Goal: Task Accomplishment & Management: Use online tool/utility

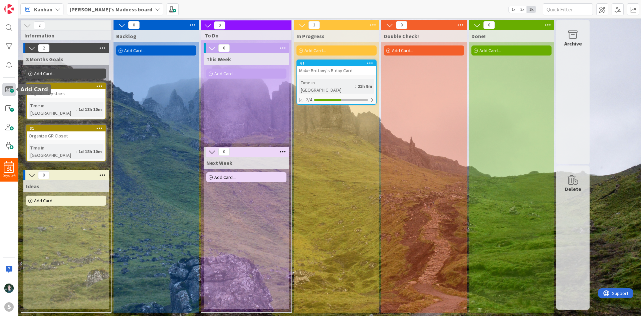
click at [10, 88] on span at bounding box center [8, 89] width 13 height 13
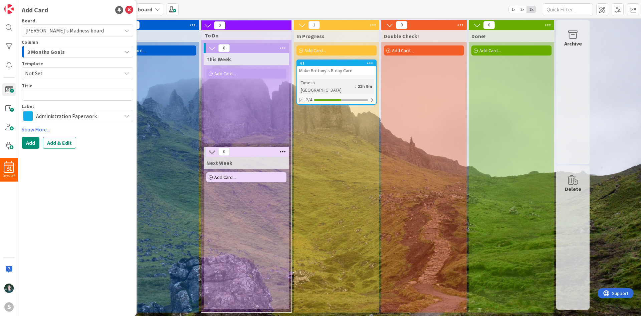
click at [62, 116] on span "Administration Paperwork" at bounding box center [77, 115] width 82 height 9
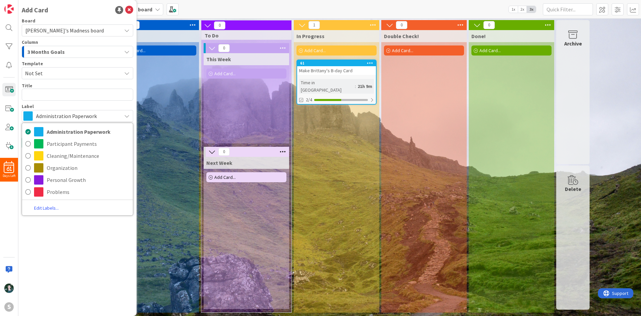
click at [43, 206] on link "Edit Labels..." at bounding box center [46, 207] width 49 height 9
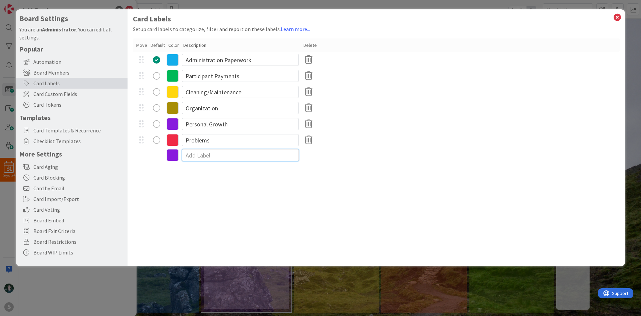
click at [206, 153] on input at bounding box center [240, 155] width 117 height 12
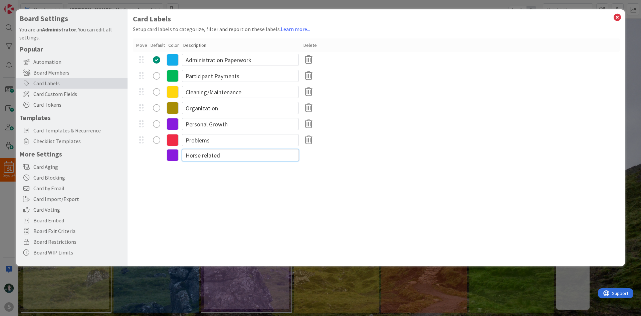
click at [204, 154] on input "Horse related" at bounding box center [240, 155] width 117 height 12
type input "Horse Related"
click at [175, 155] on icon at bounding box center [173, 156] width 12 height 12
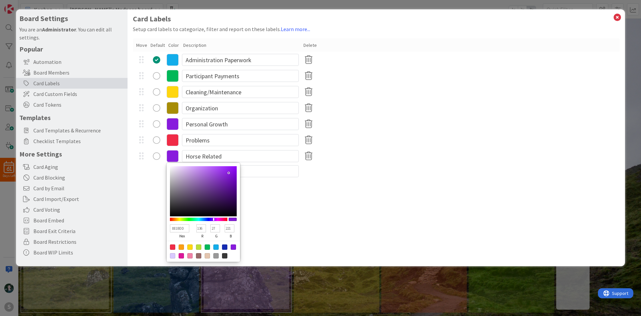
click at [198, 253] on div at bounding box center [198, 255] width 5 height 5
type input "966969"
type input "150"
type input "105"
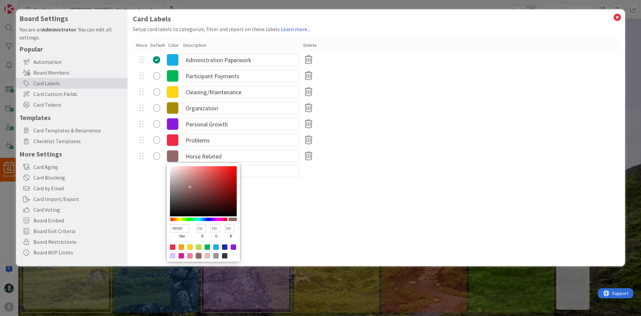
click at [325, 196] on div "Card Labels Setup card labels to categorize, filter and report on these labels.…" at bounding box center [377, 137] width 498 height 256
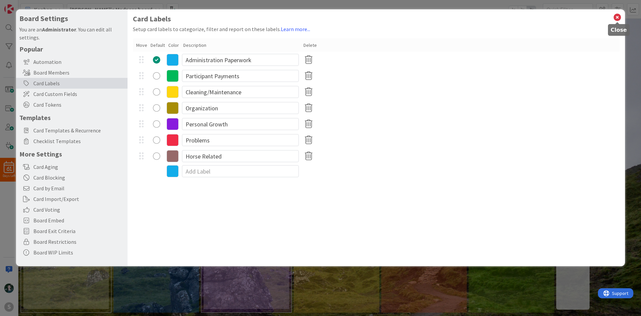
click at [612, 11] on div "Card Labels Setup card labels to categorize, filter and report on these labels.…" at bounding box center [377, 137] width 498 height 256
click at [615, 17] on icon at bounding box center [617, 17] width 9 height 9
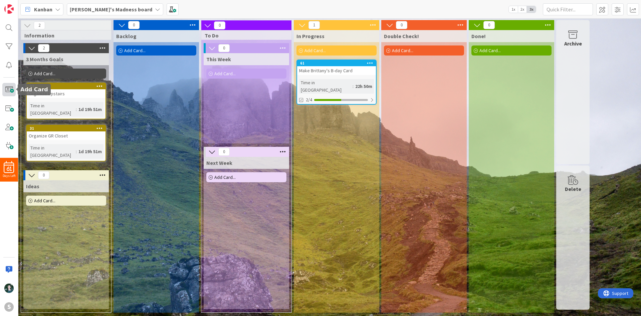
click at [9, 86] on span at bounding box center [8, 89] width 13 height 13
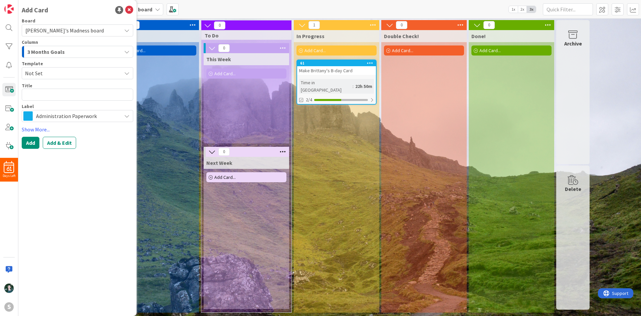
click at [70, 117] on span "Administration Paperwork" at bounding box center [77, 115] width 82 height 9
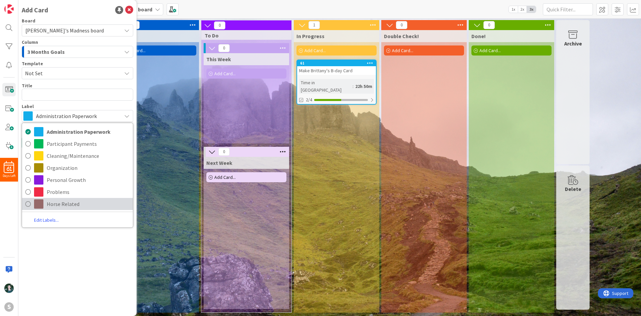
click at [69, 200] on span "Horse Related" at bounding box center [88, 204] width 83 height 10
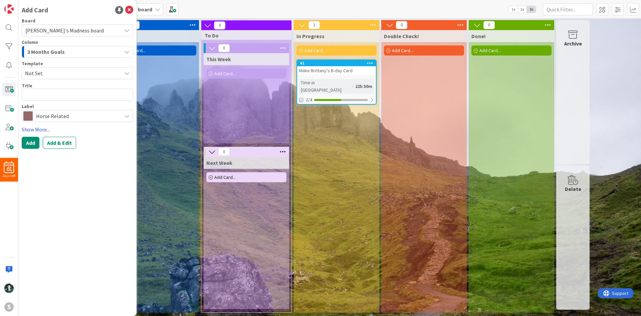
click at [71, 51] on div "3 Months Goals" at bounding box center [74, 51] width 96 height 11
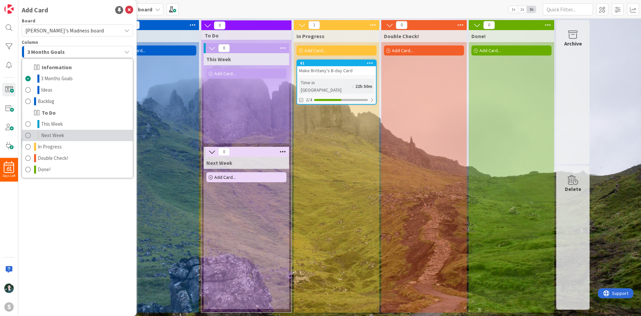
click at [90, 132] on link "Next Week" at bounding box center [77, 135] width 111 height 11
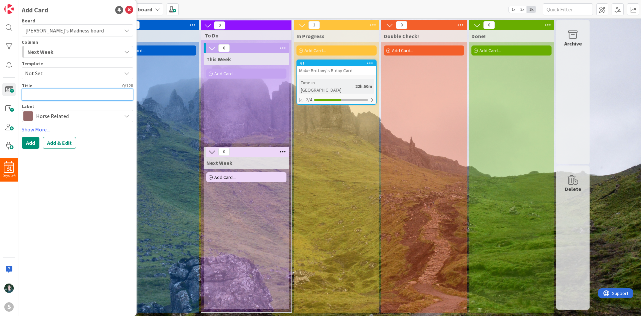
click at [90, 94] on textarea at bounding box center [78, 94] width 112 height 12
type textarea "x"
type textarea "B"
type textarea "x"
type textarea "Br"
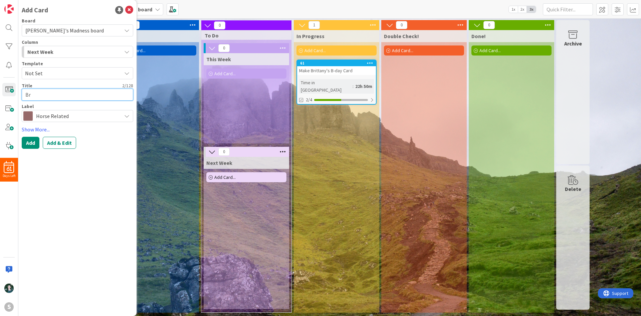
type textarea "x"
type textarea "Bri"
type textarea "x"
type textarea "Brin"
type textarea "x"
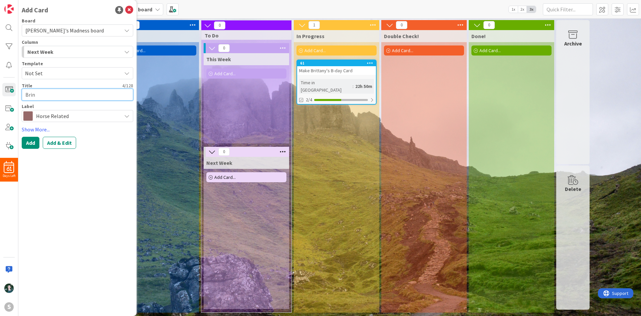
type textarea "Bring"
type textarea "x"
type textarea "Bring-"
type textarea "x"
type textarea "Bring-I"
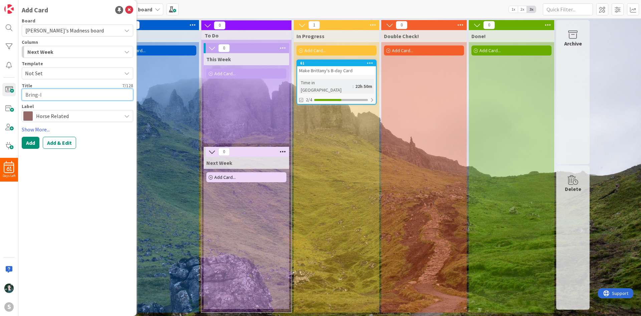
type textarea "x"
type textarea "Bring-In"
click at [34, 142] on button "Add" at bounding box center [31, 143] width 18 height 12
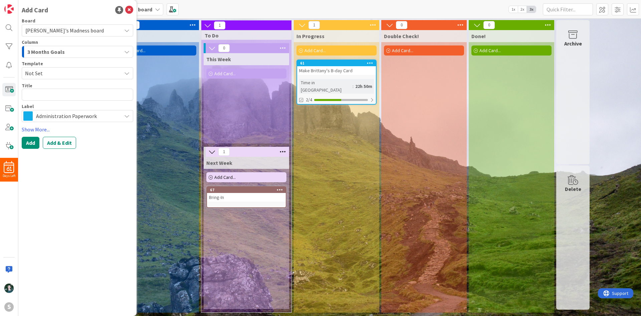
click at [282, 188] on icon at bounding box center [280, 189] width 6 height 5
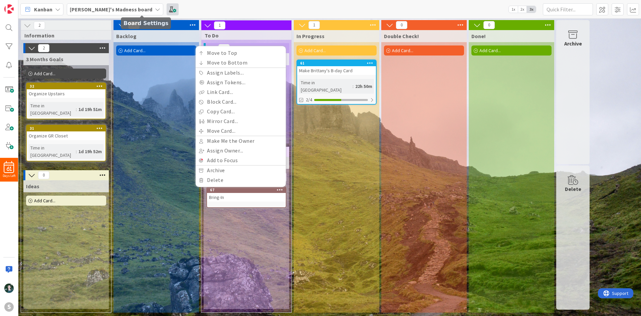
click at [167, 9] on span at bounding box center [173, 9] width 12 height 12
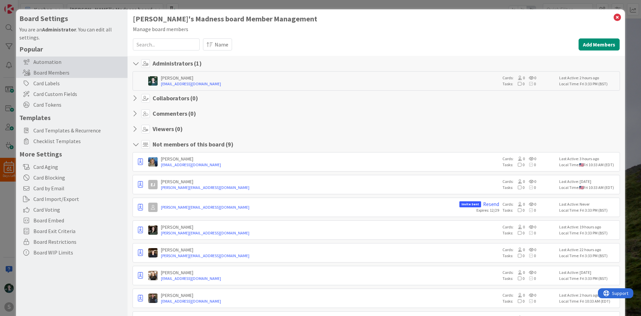
click at [84, 63] on div "Automation" at bounding box center [72, 61] width 112 height 11
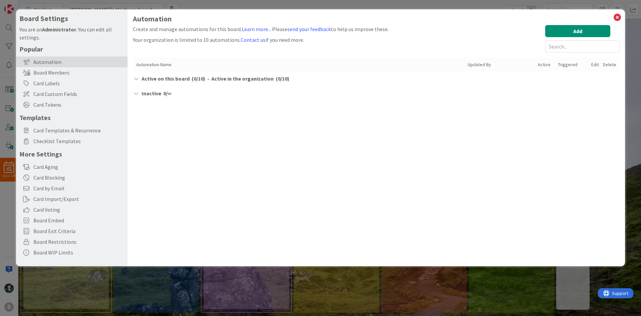
click at [574, 25] on div "Automation Create and manage automations for this board. Learn more... Please s…" at bounding box center [376, 58] width 487 height 86
click at [574, 26] on button "Add" at bounding box center [577, 31] width 65 height 12
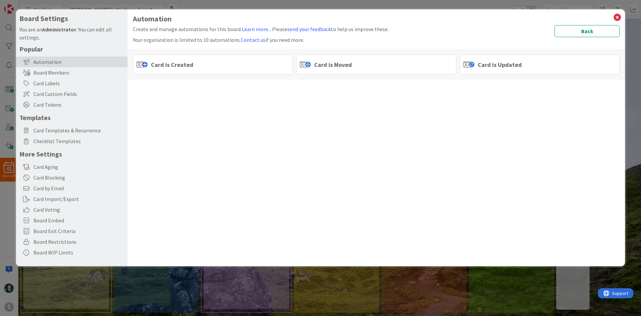
click at [247, 59] on div "Card is Created" at bounding box center [213, 64] width 160 height 20
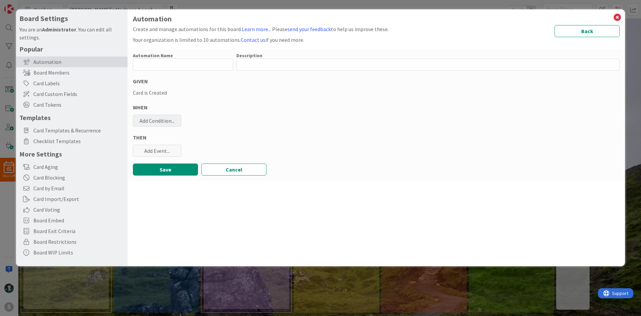
click at [165, 122] on div "Add Condition..." at bounding box center [157, 121] width 48 height 12
click at [239, 104] on div "WHEN" at bounding box center [376, 107] width 487 height 8
click at [250, 172] on button "Cancel" at bounding box center [233, 169] width 65 height 12
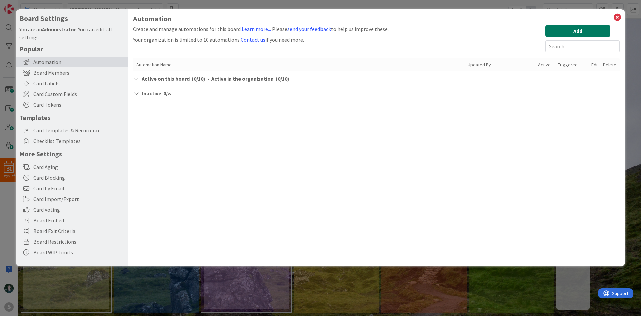
click at [594, 29] on button "Add" at bounding box center [577, 31] width 65 height 12
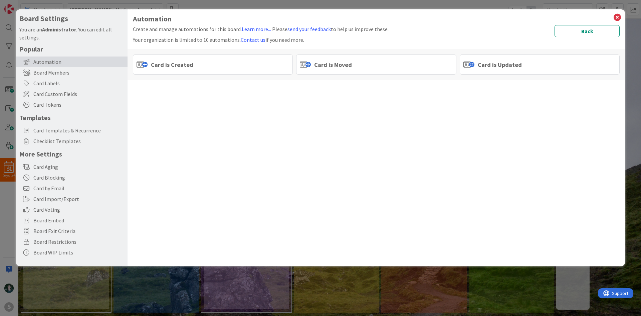
click at [494, 59] on div "Card is Updated" at bounding box center [540, 64] width 160 height 20
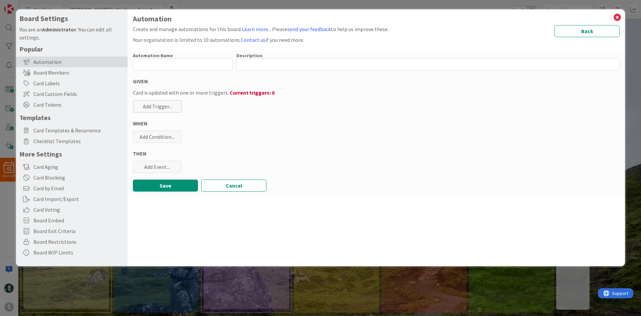
click at [223, 177] on div "Automation Name 0 / 128 Description 0 / 256 GIVEN Card is updated with one or m…" at bounding box center [377, 123] width 498 height 148
click at [226, 183] on button "Cancel" at bounding box center [233, 185] width 65 height 12
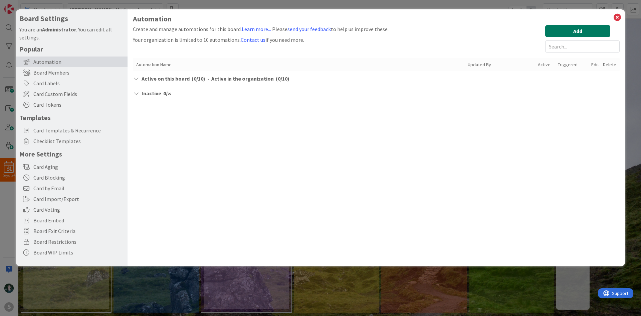
click at [572, 34] on button "Add" at bounding box center [577, 31] width 65 height 12
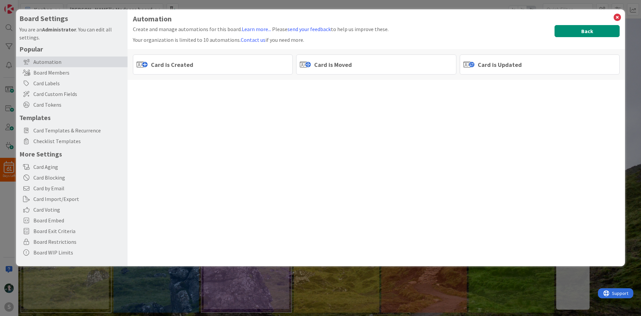
click at [594, 35] on button "Back" at bounding box center [587, 31] width 65 height 12
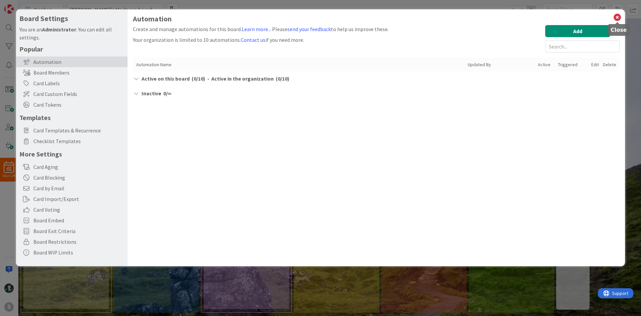
click at [613, 18] on icon at bounding box center [617, 17] width 9 height 9
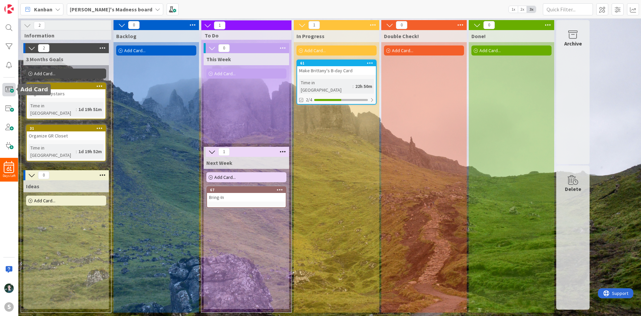
click at [7, 92] on span at bounding box center [8, 89] width 13 height 13
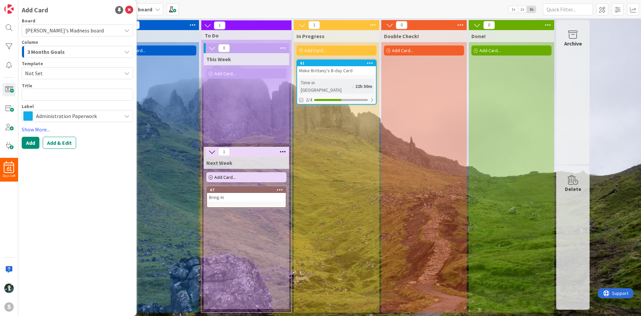
click at [83, 123] on div "Board [PERSON_NAME]'s Madness board Column 3 Months Goals Template Not Set Titl…" at bounding box center [78, 83] width 112 height 130
click at [82, 119] on span "Administration Paperwork" at bounding box center [77, 115] width 82 height 9
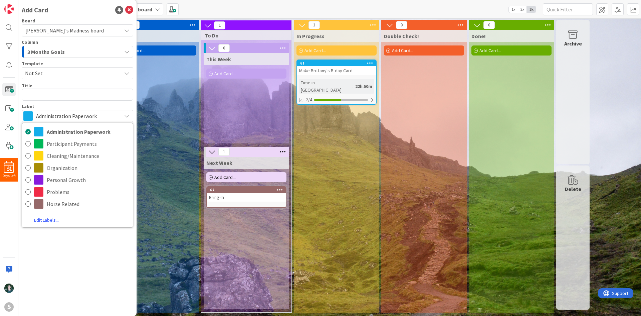
click at [62, 53] on span "3 Months Goals" at bounding box center [45, 51] width 37 height 9
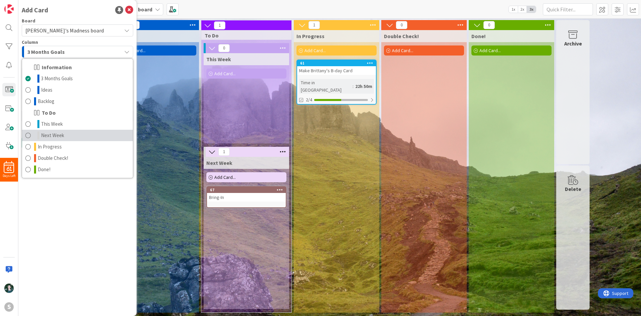
drag, startPoint x: 68, startPoint y: 135, endPoint x: 68, endPoint y: 115, distance: 20.0
click at [68, 135] on link "Next Week" at bounding box center [77, 135] width 111 height 11
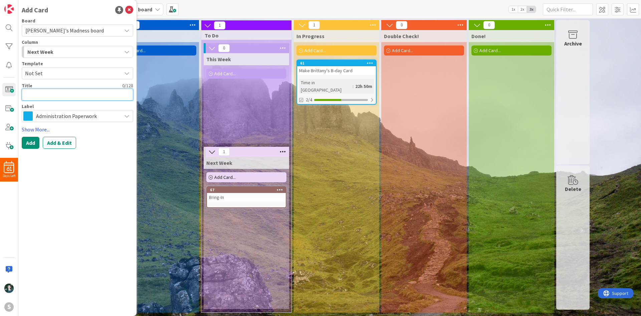
click at [67, 92] on textarea at bounding box center [78, 94] width 112 height 12
click at [80, 118] on span "Administration Paperwork" at bounding box center [77, 115] width 82 height 9
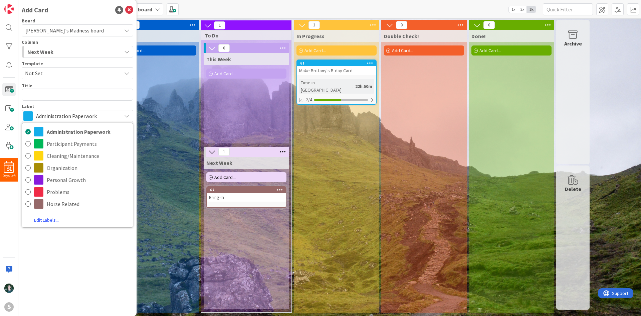
click at [45, 216] on link "Edit Labels..." at bounding box center [46, 219] width 49 height 9
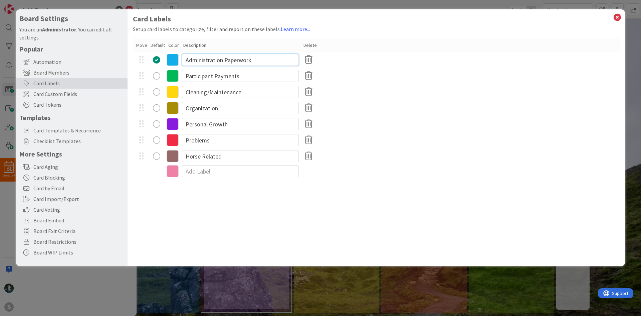
click at [248, 63] on input "Administration Paperwork" at bounding box center [240, 60] width 117 height 12
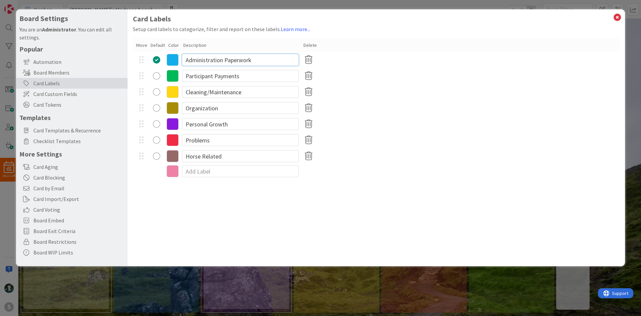
drag, startPoint x: 244, startPoint y: 61, endPoint x: 225, endPoint y: 61, distance: 18.4
click at [225, 61] on input "Administration Paperwork" at bounding box center [240, 60] width 117 height 12
type input "Administration"
drag, startPoint x: 618, startPoint y: 18, endPoint x: 606, endPoint y: 19, distance: 11.8
click at [618, 18] on icon at bounding box center [617, 17] width 9 height 9
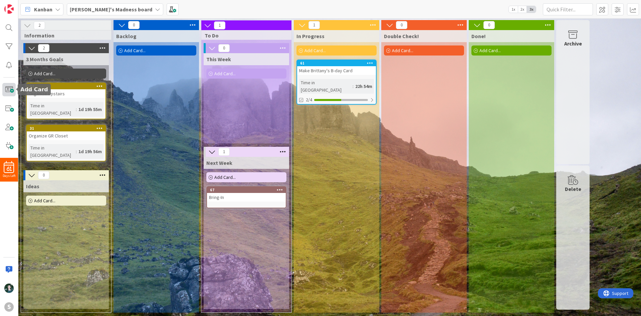
click at [10, 84] on span at bounding box center [8, 89] width 13 height 13
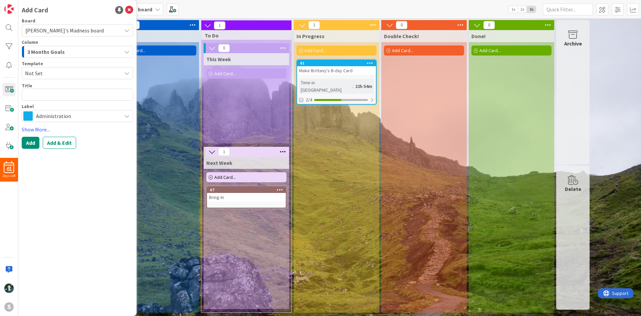
click at [79, 94] on textarea at bounding box center [78, 94] width 112 height 12
click at [71, 53] on div "3 Months Goals" at bounding box center [74, 51] width 96 height 11
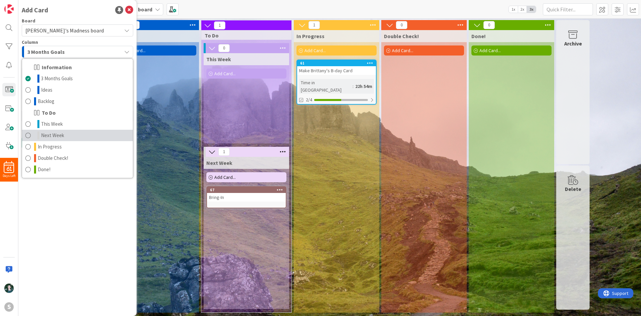
click at [76, 136] on link "Next Week" at bounding box center [77, 135] width 111 height 11
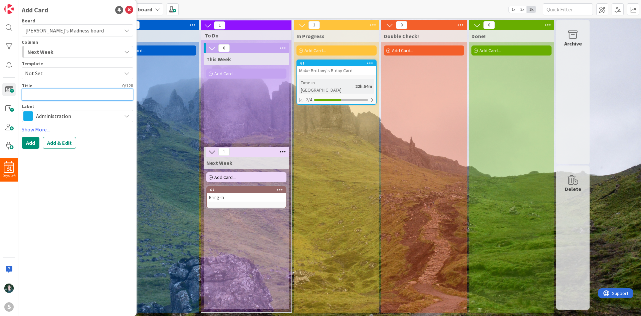
click at [76, 95] on textarea at bounding box center [78, 94] width 112 height 12
type textarea "x"
type textarea "M"
type textarea "x"
type textarea "Ma"
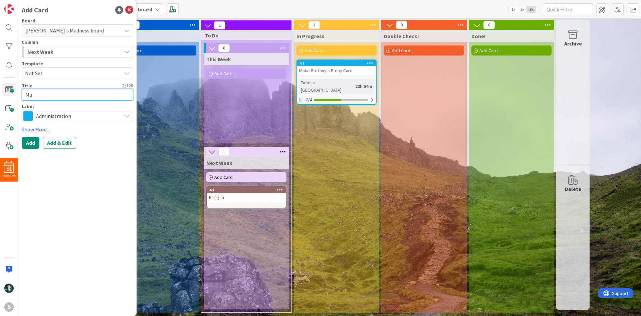
type textarea "x"
type textarea "Man"
type textarea "x"
type textarea "Mane"
type textarea "x"
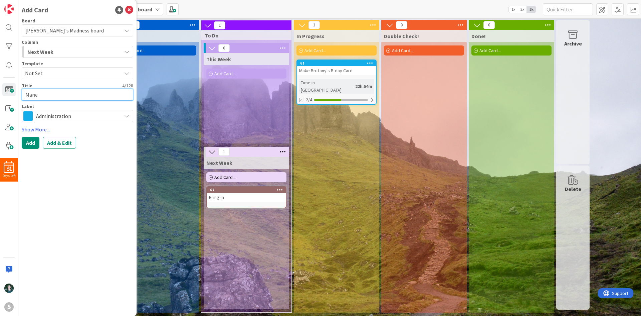
type textarea "Mane-"
type textarea "x"
type textarea "Mane-i"
type textarea "x"
type textarea "Mane-ia"
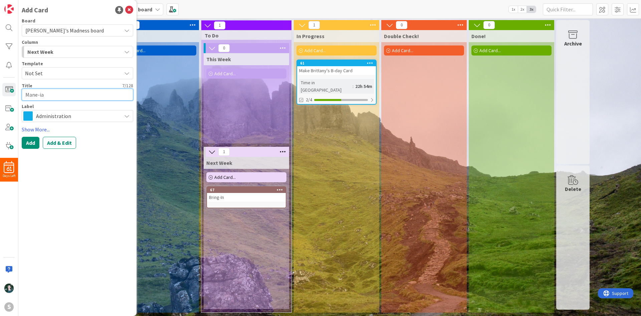
type textarea "x"
type textarea "[PERSON_NAME]"
type textarea "x"
type textarea "Mane-ianc"
type textarea "x"
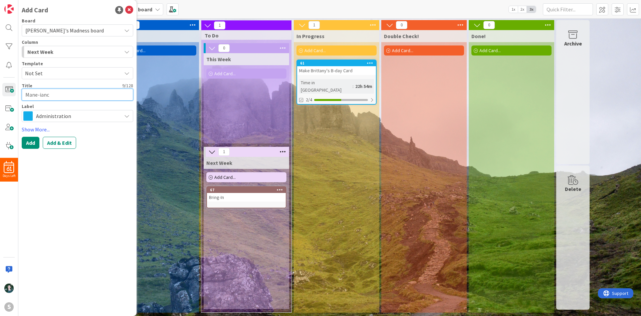
type textarea "[PERSON_NAME]"
type textarea "x"
type textarea "Mane-ia"
type textarea "x"
type textarea "Mane-iac"
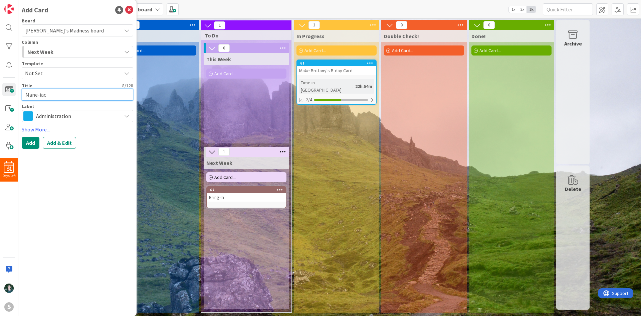
type textarea "x"
type textarea "Mane-iacs"
type textarea "x"
type textarea "Mane-iacs"
type textarea "x"
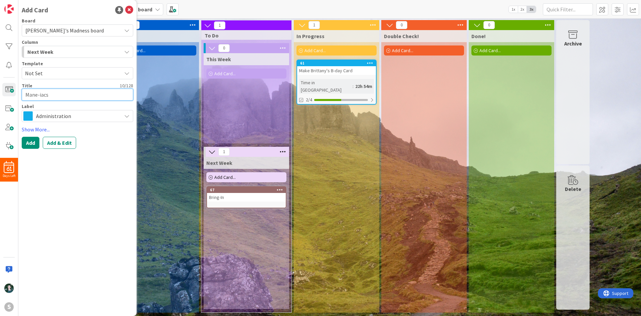
type textarea "Mane-iacs M"
type textarea "x"
type textarea "Mane-iacs Me"
type textarea "x"
type textarea "Mane-iacs Mee"
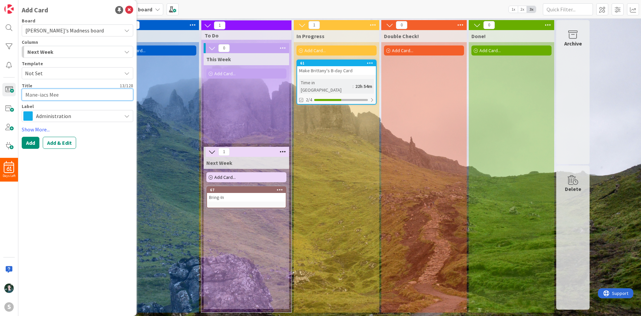
type textarea "x"
type textarea "Mane-iacs Meet"
type textarea "x"
type textarea "Mane-iacs Meeti"
type textarea "x"
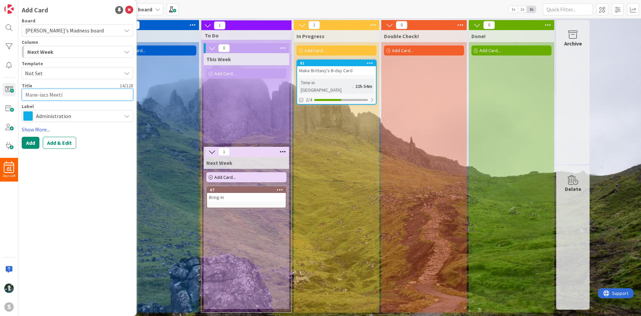
type textarea "Mane-iacs Meetin"
type textarea "x"
type textarea "Mane-iacs Meeting"
type textarea "x"
type textarea "Mane-iacs Meeting"
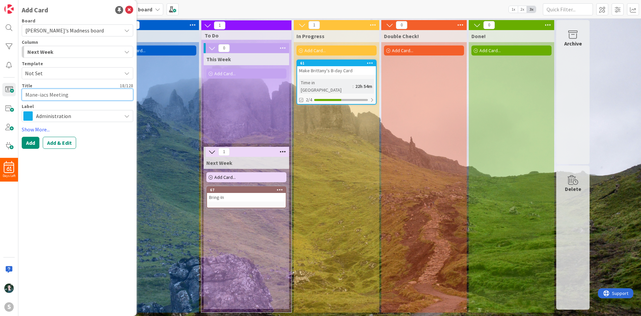
type textarea "x"
type textarea "Mane-iacs Meeting M"
type textarea "x"
type textarea "Mane-iacs Meeting Mo"
type textarea "x"
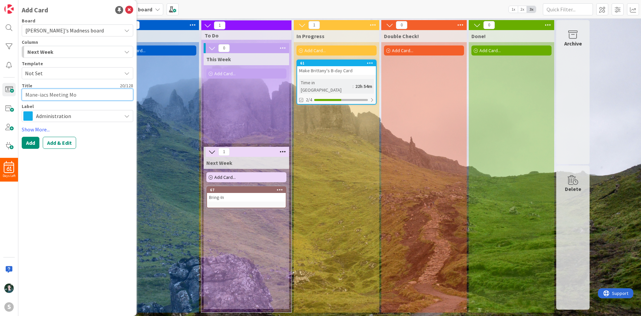
type textarea "Mane-iacs Meeting Mon"
type textarea "x"
type textarea "Mane-iacs Meeting [PERSON_NAME]"
type textarea "x"
type textarea "Mane-iacs Meeting [PERSON_NAME]"
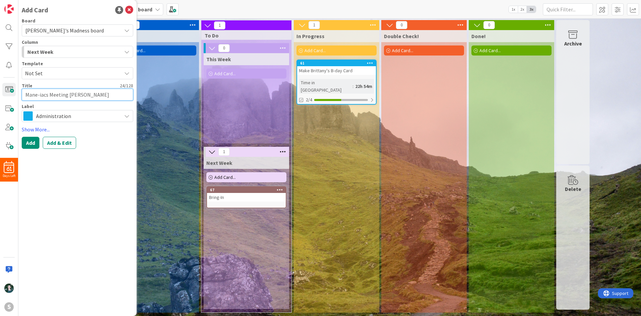
type textarea "x"
type textarea "Mane-iacs Meeting [PERSON_NAME]"
type textarea "x"
type textarea "Mane-iacs Meeting Mond"
type textarea "x"
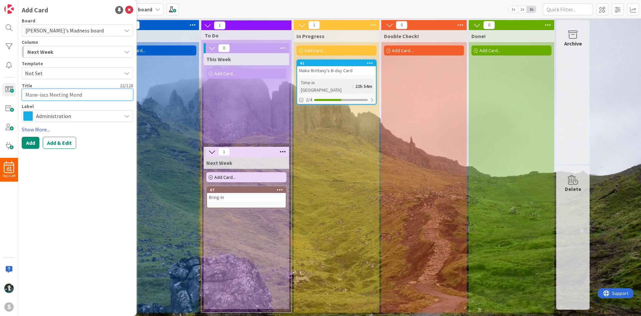
type textarea "Mane-iacs Meeting [PERSON_NAME]"
type textarea "x"
type textarea "Mane-iacs Meeting [DATE]"
click at [31, 140] on button "Add" at bounding box center [31, 143] width 18 height 12
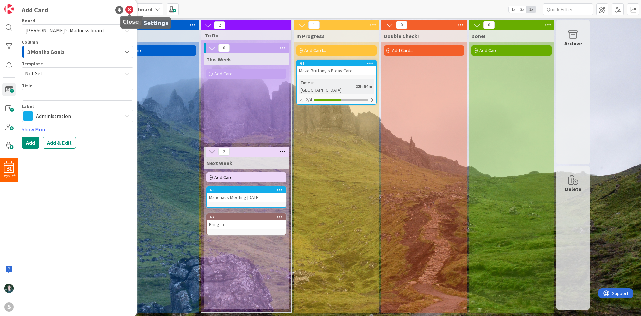
click at [128, 10] on icon at bounding box center [129, 10] width 8 height 8
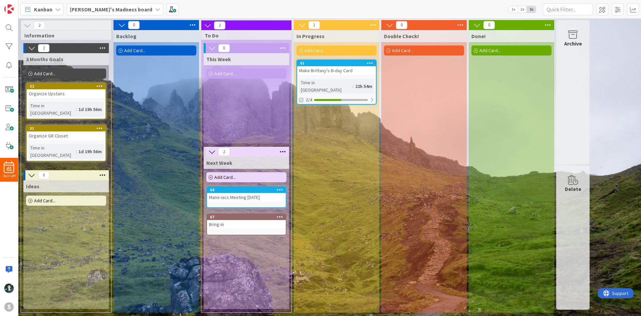
click at [241, 176] on div "Add Card..." at bounding box center [246, 177] width 80 height 10
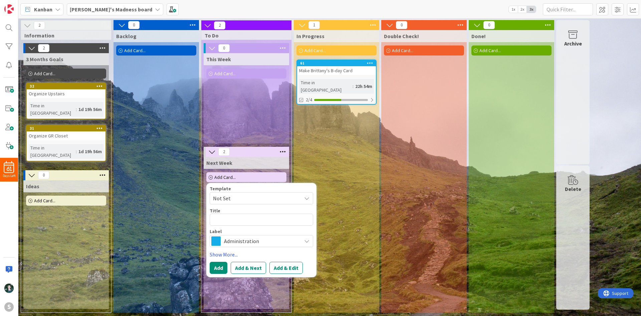
click at [250, 222] on textarea at bounding box center [262, 219] width 104 height 12
type textarea "x"
type textarea "M"
type textarea "x"
type textarea "Ma"
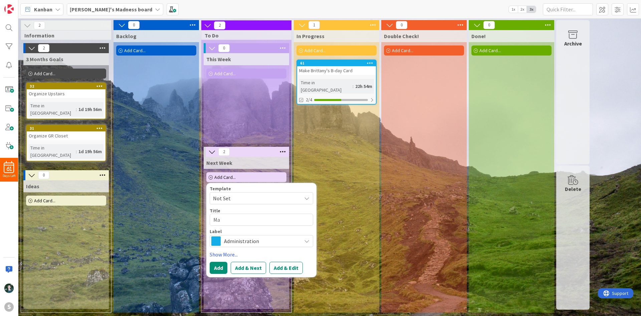
type textarea "x"
type textarea "Man"
type textarea "x"
type textarea "Mane"
type textarea "x"
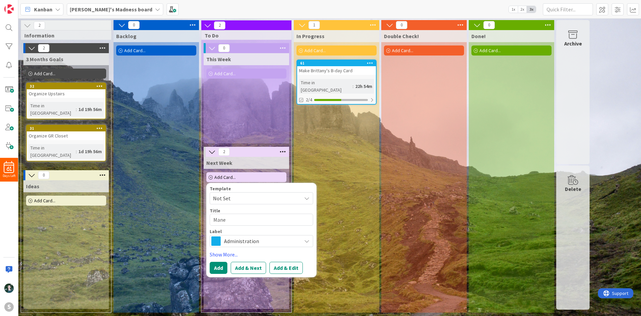
type textarea "Mane-"
type textarea "x"
type textarea "Mane-a"
type textarea "x"
type textarea "Mane-"
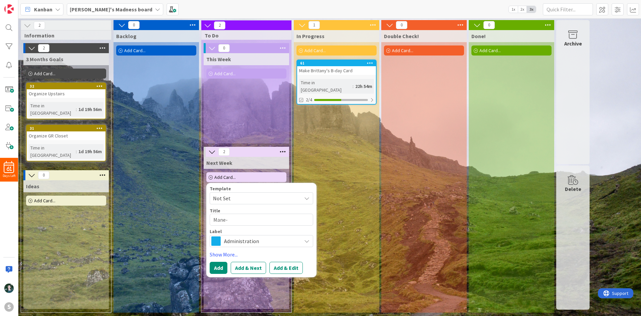
type textarea "x"
type textarea "Mane-i"
type textarea "x"
type textarea "Mane-ia"
type textarea "x"
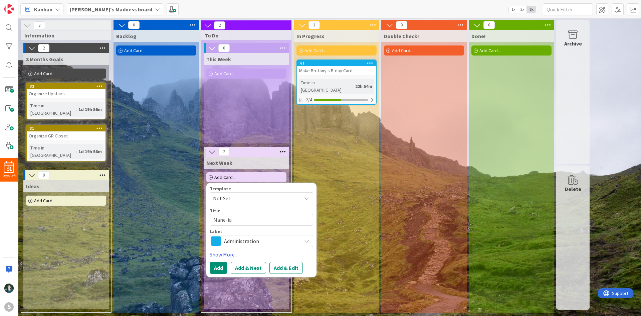
type textarea "Mane-iac"
type textarea "x"
type textarea "Mane-iacs"
type textarea "x"
type textarea "Mane-iacs"
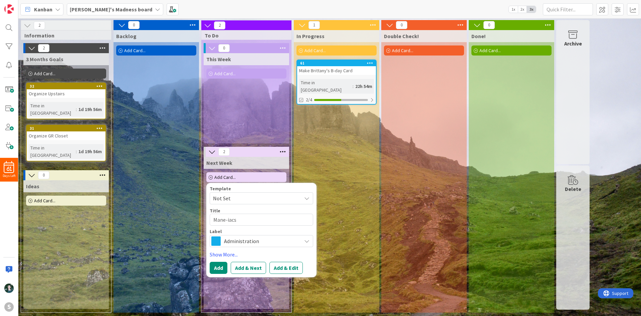
type textarea "x"
type textarea "Mane-iacs C"
type textarea "x"
type textarea "Mane-iacs Ch"
type textarea "x"
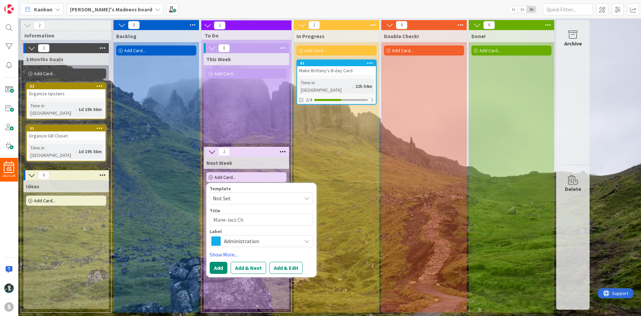
type textarea "Mane-iacs Che"
type textarea "x"
type textarea "Mane-iacs Chec"
type textarea "x"
type textarea "Mane-iacs Check"
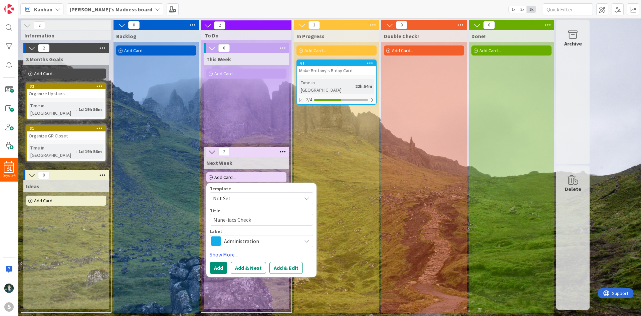
type textarea "x"
type textarea "Mane-iacs Check"
type textarea "x"
type textarea "Mane-iacs Check"
type textarea "x"
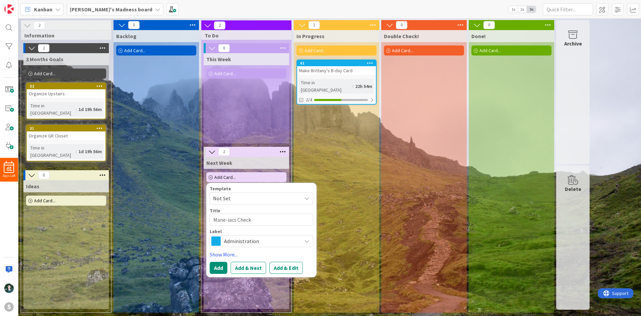
type textarea "Mane-iacs Check-"
type textarea "x"
type textarea "Mane-iacs Check-i"
type textarea "x"
type textarea "Mane-iacs Check-in"
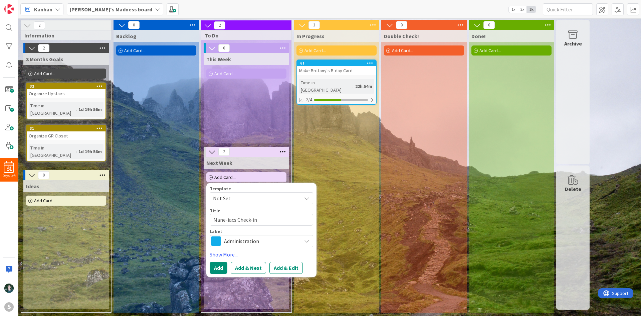
type textarea "x"
type textarea "Mane-iacs Check-in"
type textarea "x"
type textarea "Mane-iacs Check-in T"
type textarea "x"
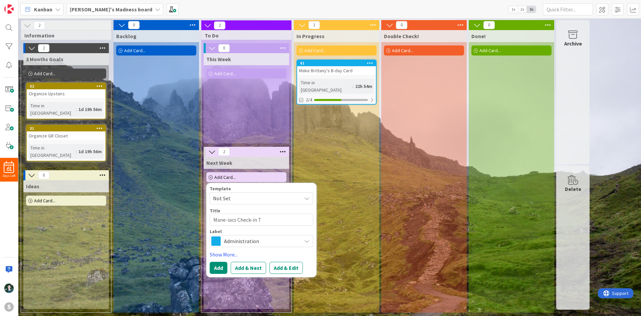
type textarea "Mane-iacs Check-in Tu"
type textarea "x"
type textarea "Mane-iacs Check-in Tue"
type textarea "x"
type textarea "Mane-iacs Check-in Tues"
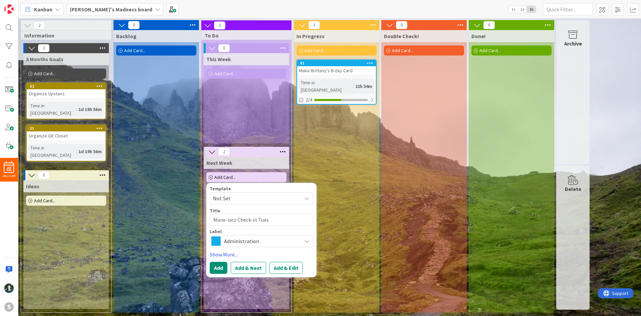
type textarea "x"
type textarea "Mane-iacs Check-in Tuesd"
type textarea "x"
type textarea "Mane-iacs Check-in [GEOGRAPHIC_DATA]"
type textarea "x"
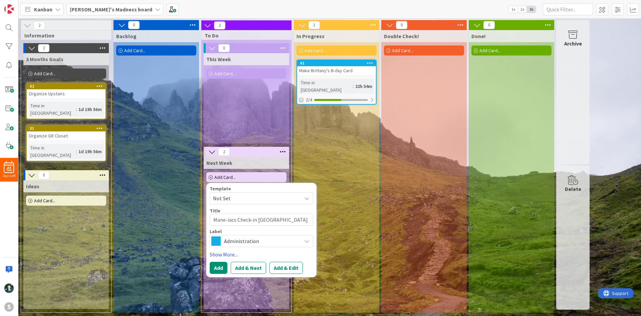
type textarea "Mane-iacs Check-in [DATE]"
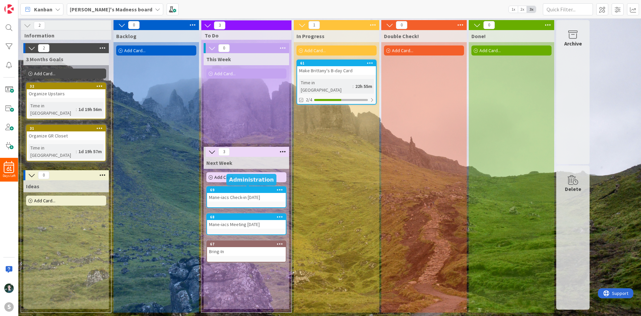
click at [242, 179] on div "Add Card..." at bounding box center [246, 177] width 80 height 10
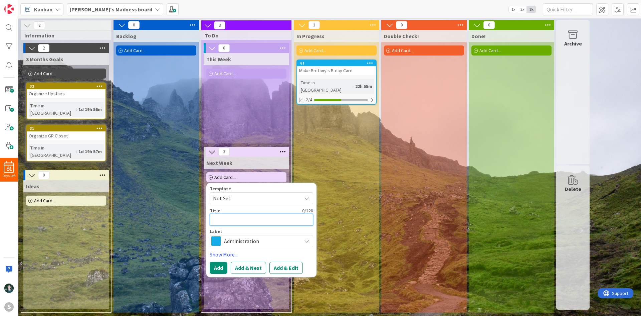
click at [247, 223] on textarea at bounding box center [262, 219] width 104 height 12
type textarea "x"
type textarea "M"
type textarea "x"
type textarea "Ma"
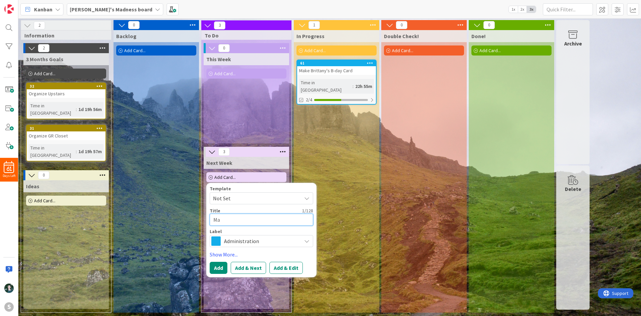
type textarea "x"
type textarea "Man"
type textarea "x"
type textarea "Mane"
type textarea "x"
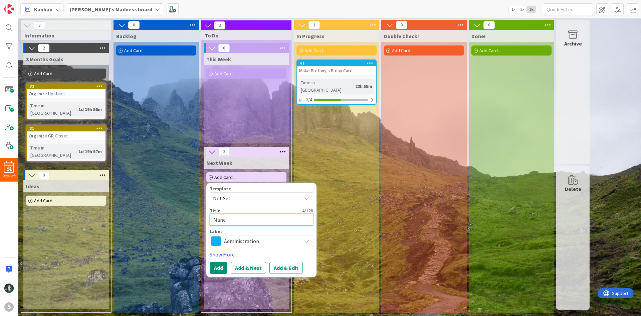
type textarea "Mane-"
type textarea "x"
type textarea "Mane-ia"
type textarea "x"
type textarea "Mane-iac"
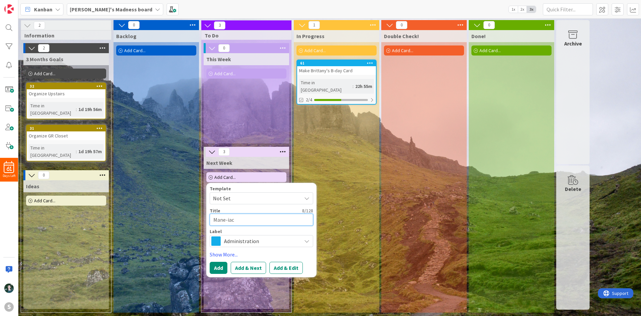
type textarea "x"
type textarea "Mane-iacs"
type textarea "x"
type textarea "Mane-iacs"
type textarea "x"
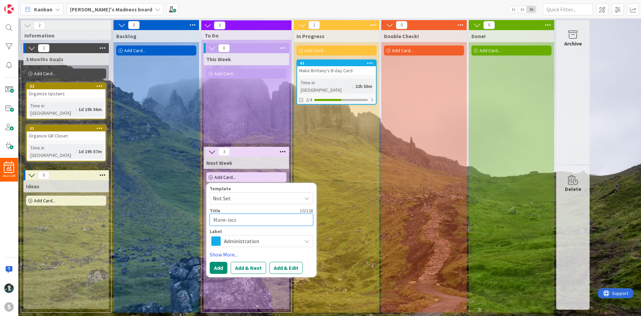
type textarea "Mane-iacs C"
type textarea "x"
type textarea "Mane-iacs Ch"
type textarea "x"
type textarea "Mane-iacs Che"
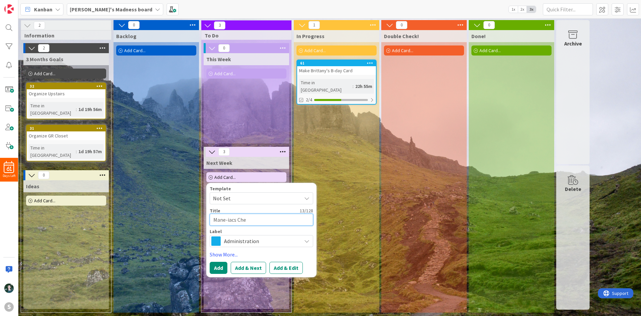
type textarea "x"
type textarea "Mane-iacs Chec"
type textarea "x"
type textarea "Mane-iacs Check"
type textarea "x"
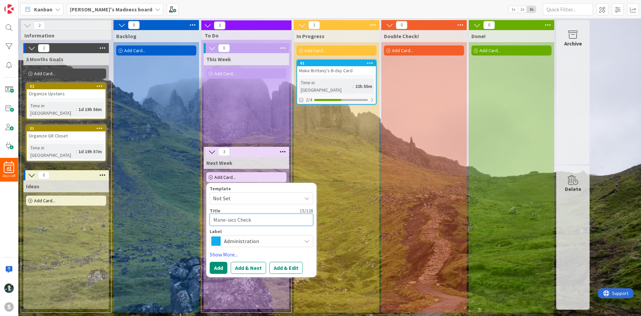
type textarea "Mane-iacs Check-"
type textarea "x"
type textarea "Mane-iacs Check-i"
type textarea "x"
type textarea "Mane-iacs Check-in"
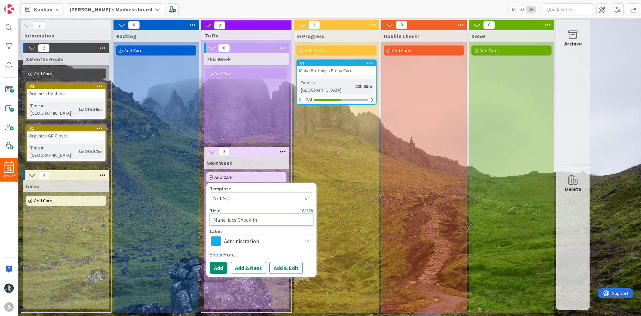
type textarea "x"
type textarea "Mane-iacs Check-in"
type textarea "x"
type textarea "Mane-iacs Check-in W"
type textarea "x"
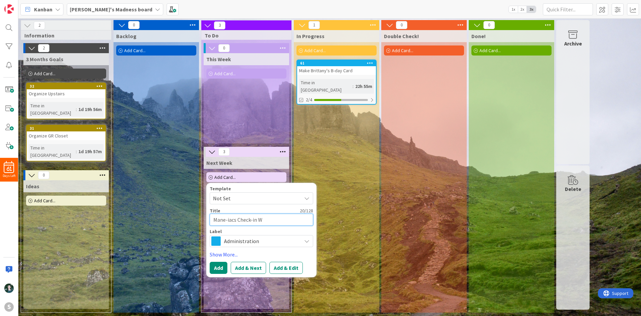
type textarea "Mane-iacs Check-in We"
type textarea "x"
type textarea "Mane-iacs Check-in Wed"
type textarea "x"
type textarea "Mane-iacs Check-in Wedne"
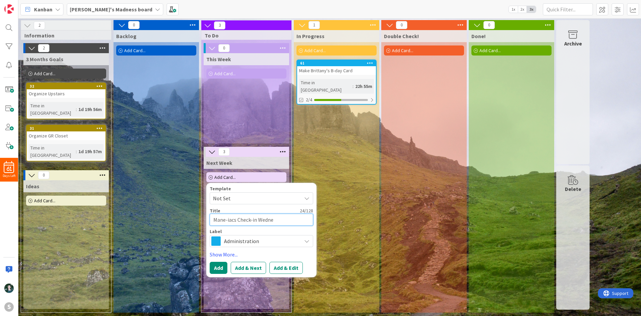
type textarea "x"
type textarea "Mane-iacs Check-in Wednes"
type textarea "x"
type textarea "Mane-iacs Check-in [GEOGRAPHIC_DATA]"
type textarea "x"
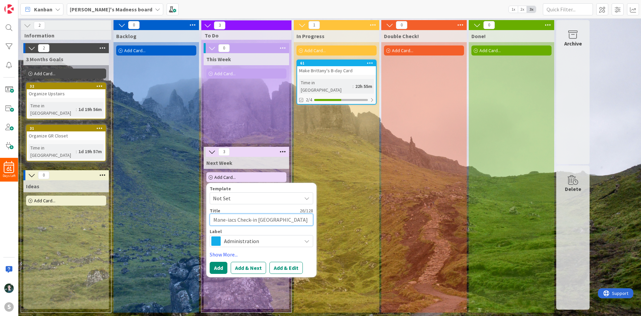
type textarea "Mane-iacs Check-in [GEOGRAPHIC_DATA]"
type textarea "x"
type textarea "Mane-iacs Check-in [DATE]"
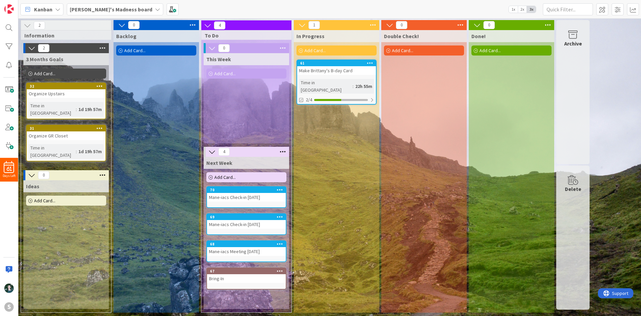
click at [239, 176] on div "Add Card..." at bounding box center [246, 177] width 80 height 10
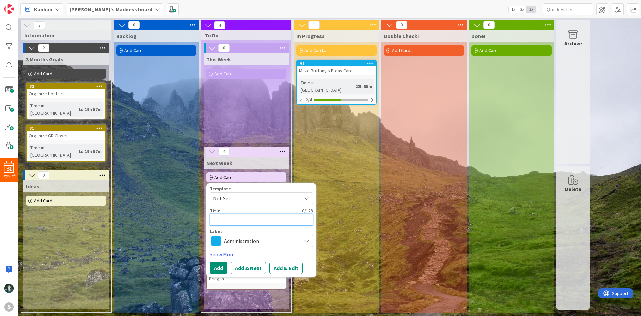
type textarea "x"
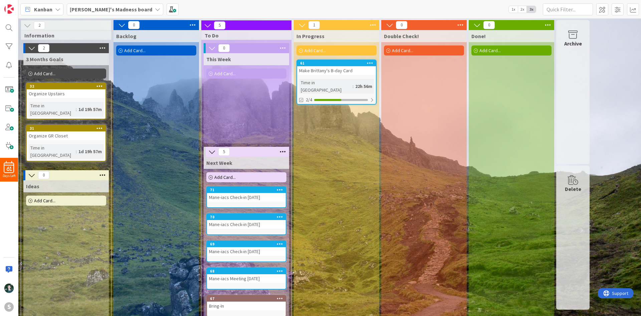
click at [251, 178] on div "Add Card..." at bounding box center [246, 177] width 80 height 10
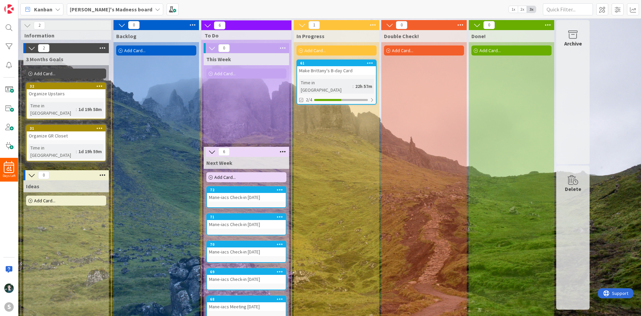
click at [220, 177] on span "Add Card..." at bounding box center [224, 177] width 21 height 6
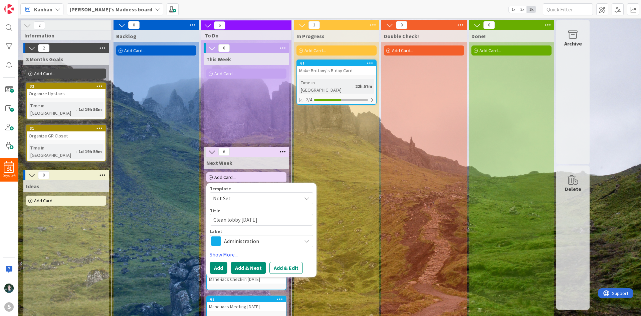
click at [260, 269] on button "Add & Next" at bounding box center [248, 267] width 35 height 12
click at [263, 219] on textarea at bounding box center [262, 219] width 104 height 12
click at [253, 219] on textarea "Clean lobby TUEDSAY" at bounding box center [262, 219] width 104 height 12
click at [251, 240] on span "Administration" at bounding box center [261, 240] width 74 height 9
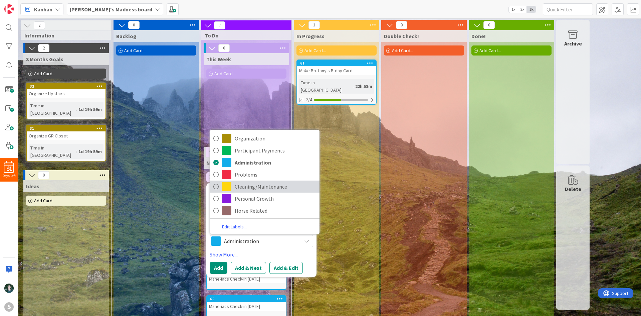
click at [272, 186] on span "Cleaning/Maintenance" at bounding box center [275, 186] width 81 height 10
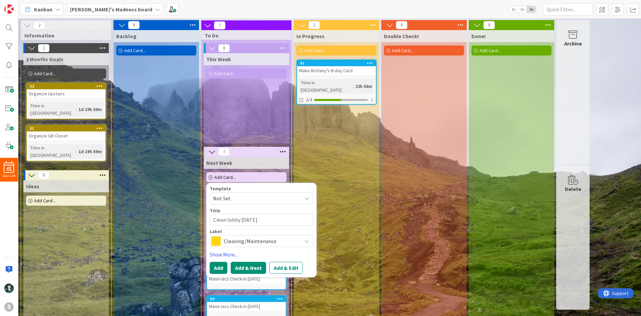
click at [247, 266] on button "Add & Next" at bounding box center [248, 267] width 35 height 12
click at [255, 220] on textarea at bounding box center [262, 219] width 104 height 12
click at [257, 234] on div "Label Administration Organization Participant Payments Administration Problems …" at bounding box center [262, 238] width 104 height 18
click at [258, 236] on span "Administration" at bounding box center [261, 240] width 74 height 9
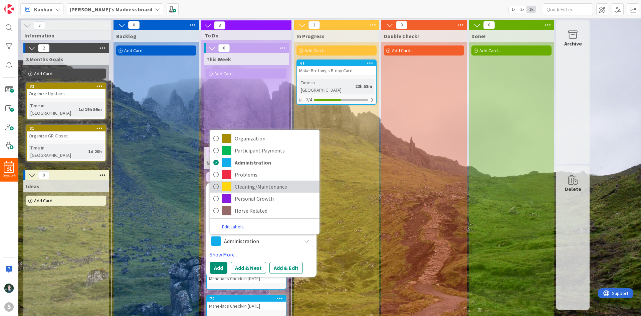
click at [266, 188] on span "Cleaning/Maintenance" at bounding box center [275, 186] width 81 height 10
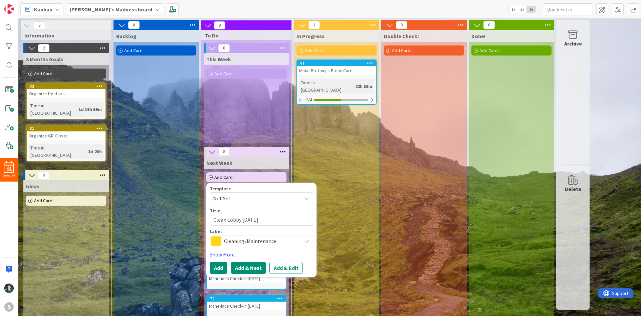
click at [250, 268] on button "Add & Next" at bounding box center [248, 267] width 35 height 12
click at [256, 217] on textarea at bounding box center [262, 219] width 104 height 12
click at [261, 244] on span "Administration" at bounding box center [261, 240] width 74 height 9
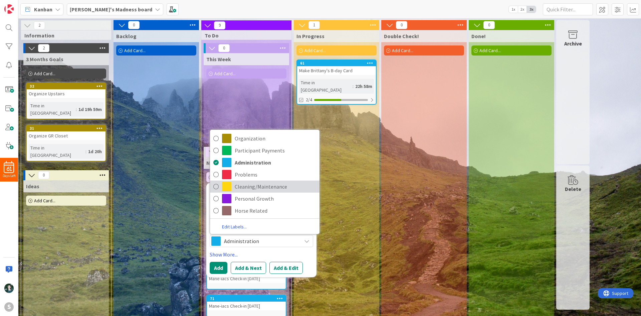
click at [264, 182] on span "Cleaning/Maintenance" at bounding box center [275, 186] width 81 height 10
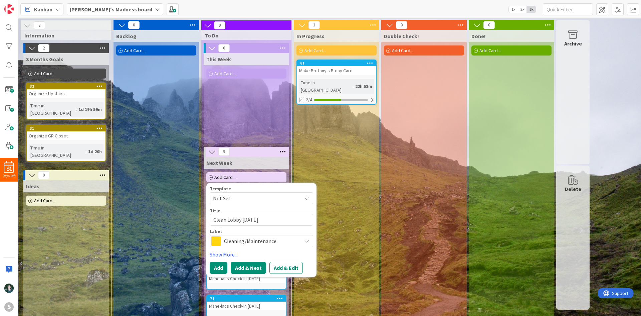
click at [251, 265] on button "Add & Next" at bounding box center [248, 267] width 35 height 12
click at [255, 241] on span "Administration" at bounding box center [261, 240] width 74 height 9
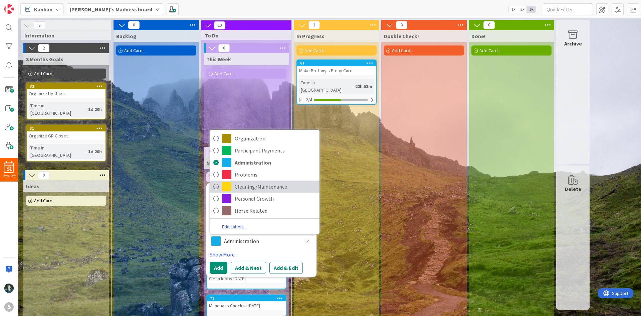
click at [254, 183] on span "Cleaning/Maintenance" at bounding box center [275, 186] width 81 height 10
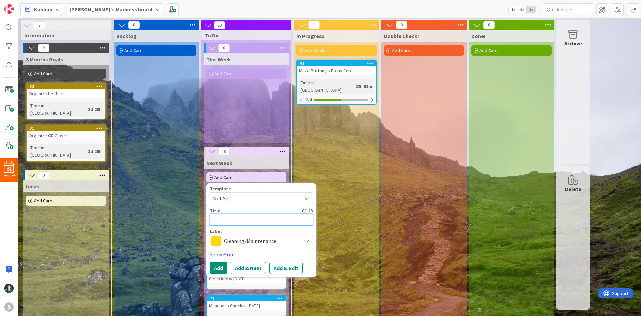
click at [251, 218] on textarea at bounding box center [262, 219] width 104 height 12
click at [244, 266] on button "Add & Next" at bounding box center [248, 267] width 35 height 12
click at [264, 216] on textarea at bounding box center [262, 219] width 104 height 12
drag, startPoint x: 264, startPoint y: 216, endPoint x: 203, endPoint y: 212, distance: 61.2
click at [203, 212] on div "11 Next Week Add Card... Template Not Set Title 18 / 128 Enter any QB data Labe…" at bounding box center [246, 312] width 87 height 331
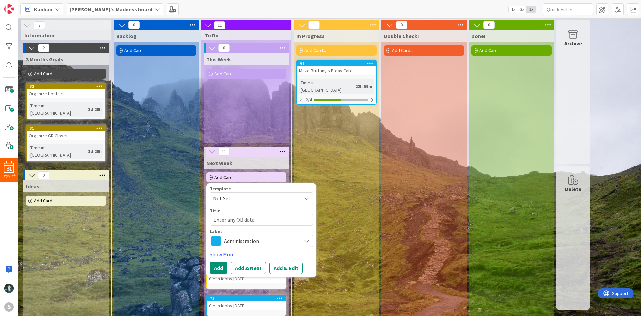
click at [361, 191] on div "In Progress Add Card... 61 Make Brittany's B-day Card Time in [GEOGRAPHIC_DATA]…" at bounding box center [336, 254] width 85 height 448
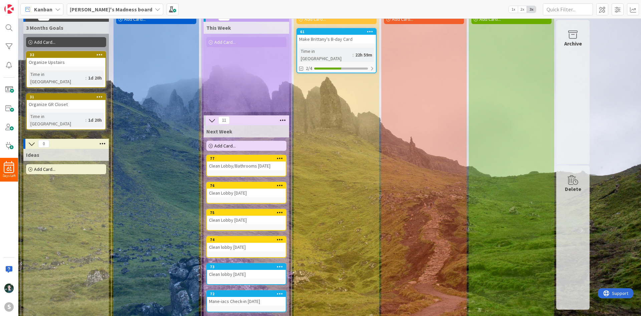
scroll to position [67, 0]
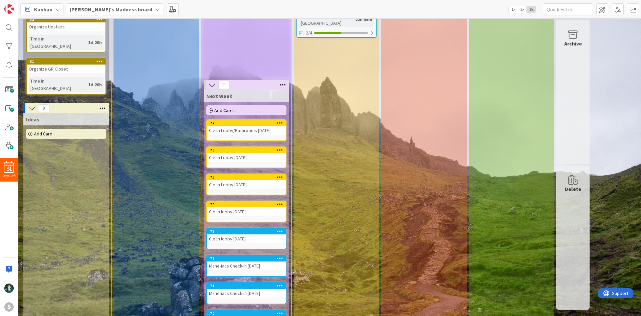
click at [279, 230] on icon at bounding box center [280, 230] width 6 height 5
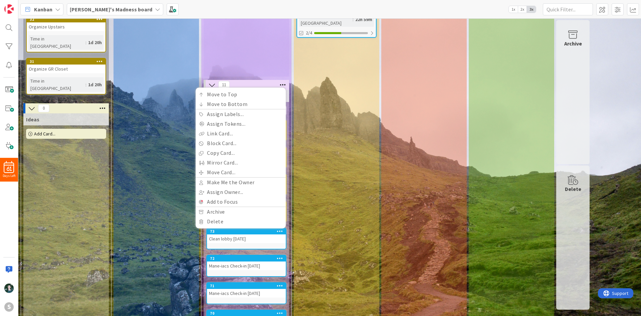
click at [333, 226] on div "In Progress Add Card... 61 Make Brittany's B-day Card Time in [GEOGRAPHIC_DATA]…" at bounding box center [336, 187] width 85 height 448
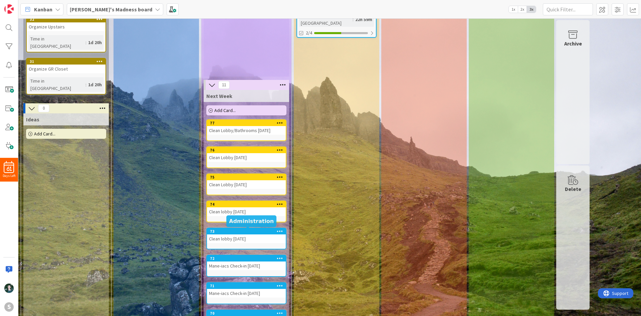
click at [240, 232] on div "73" at bounding box center [248, 231] width 76 height 5
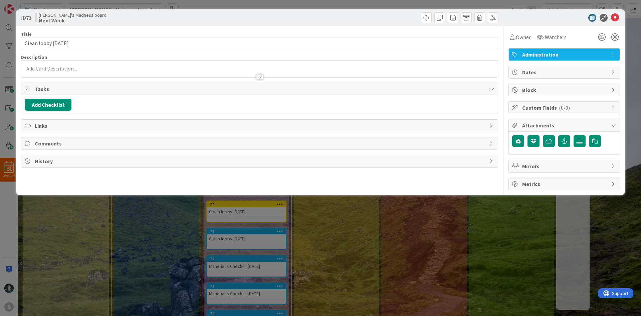
click at [580, 56] on span "Administration" at bounding box center [564, 54] width 85 height 8
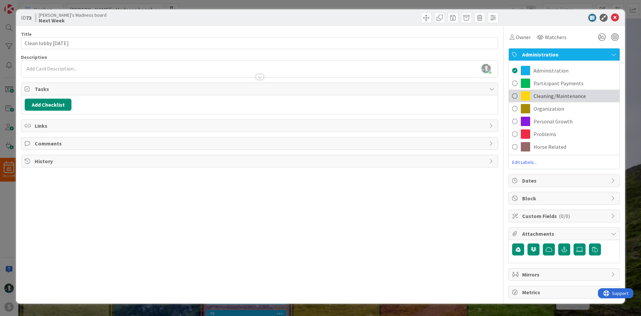
click at [532, 91] on div "Cleaning/Maintenance" at bounding box center [564, 95] width 111 height 13
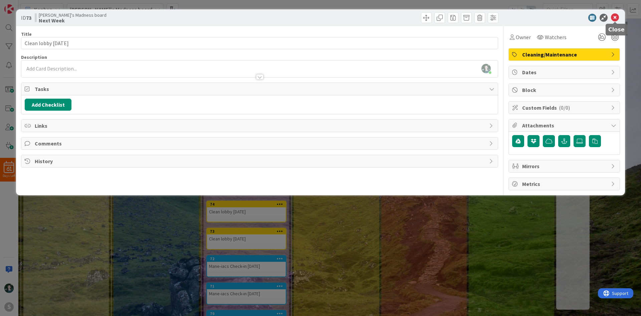
click at [618, 15] on icon at bounding box center [615, 18] width 8 height 8
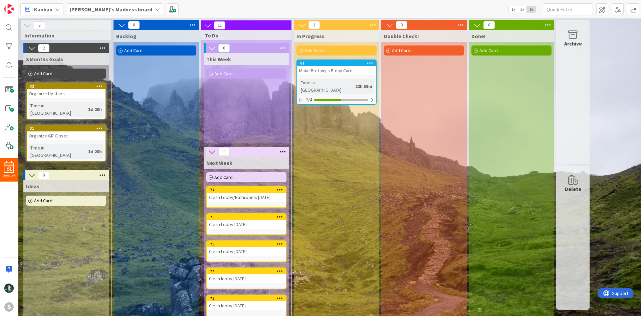
drag, startPoint x: 359, startPoint y: 184, endPoint x: 355, endPoint y: 205, distance: 21.5
click at [355, 205] on div "In Progress Add Card... 61 Make Brittany's B-day Card Time in [GEOGRAPHIC_DATA]…" at bounding box center [336, 254] width 85 height 448
click at [9, 91] on span at bounding box center [8, 89] width 13 height 13
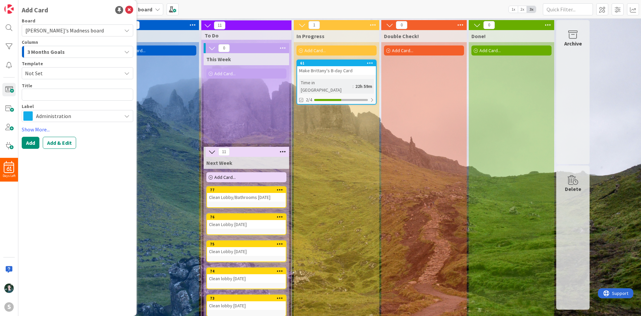
click at [81, 115] on span "Administration" at bounding box center [77, 115] width 82 height 9
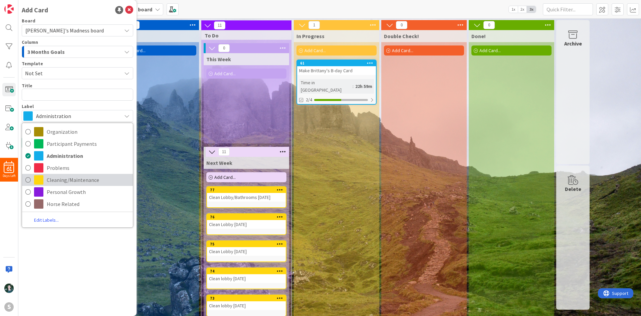
click at [75, 182] on span "Cleaning/Maintenance" at bounding box center [88, 180] width 83 height 10
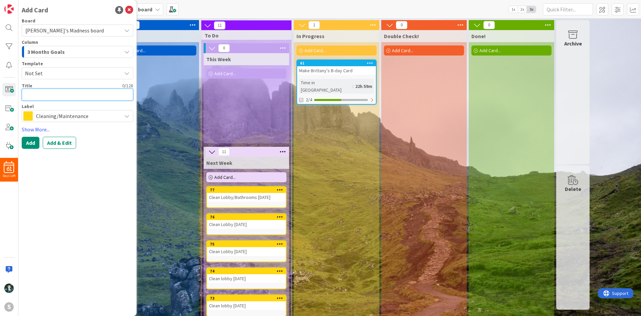
click at [67, 98] on textarea at bounding box center [78, 94] width 112 height 12
click at [73, 54] on div "3 Months Goals" at bounding box center [74, 51] width 96 height 11
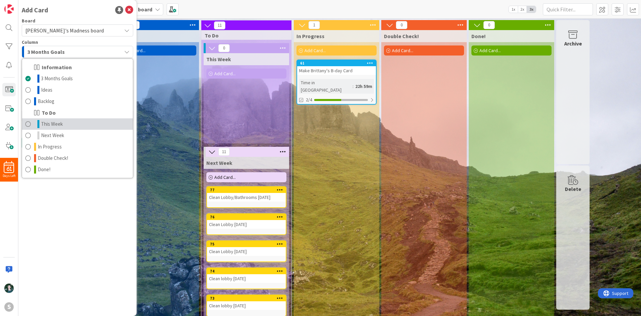
click at [72, 126] on link "This Week" at bounding box center [77, 123] width 111 height 11
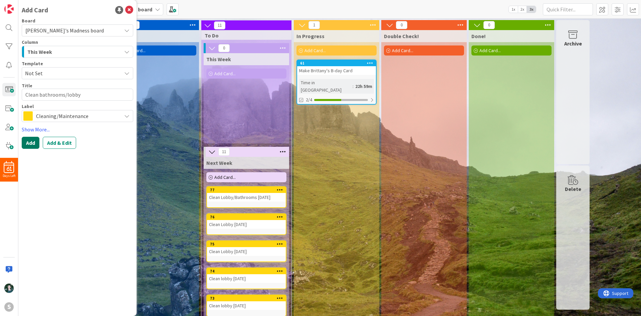
click at [30, 142] on button "Add" at bounding box center [31, 143] width 18 height 12
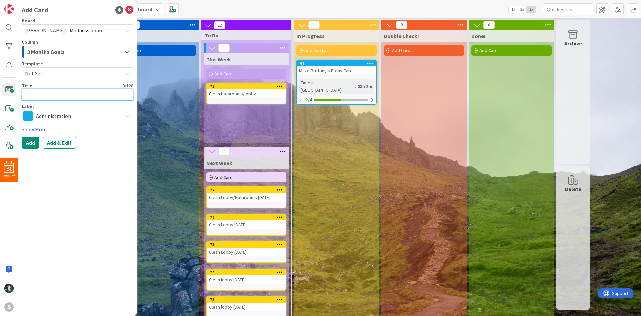
click at [62, 92] on textarea at bounding box center [78, 94] width 112 height 12
click at [67, 117] on span "Administration" at bounding box center [77, 115] width 82 height 9
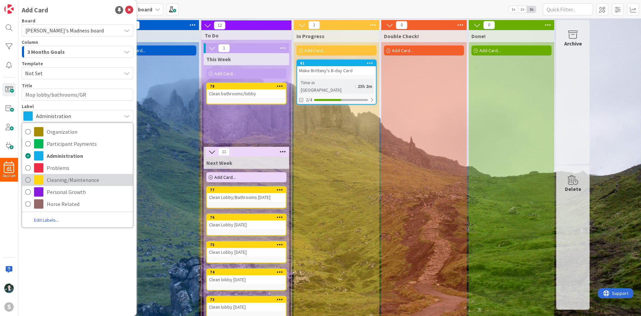
click at [95, 182] on span "Cleaning/Maintenance" at bounding box center [88, 180] width 83 height 10
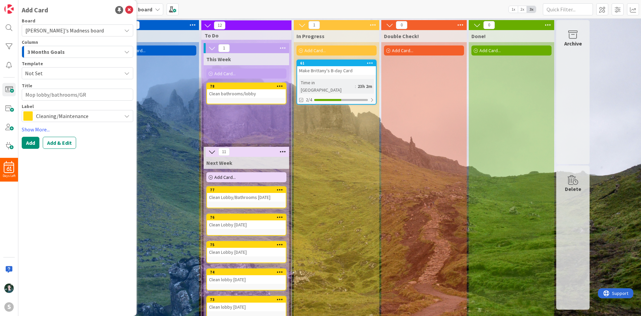
click at [72, 55] on div "3 Months Goals" at bounding box center [74, 51] width 96 height 11
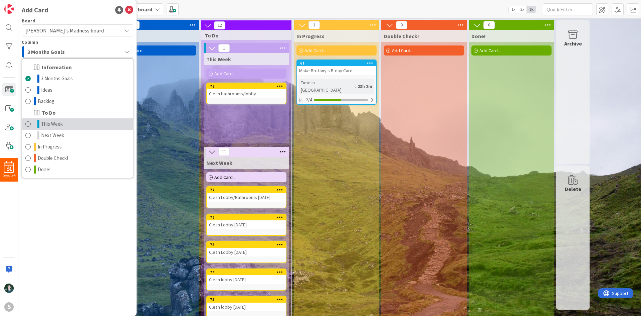
click at [71, 127] on link "This Week" at bounding box center [77, 123] width 111 height 11
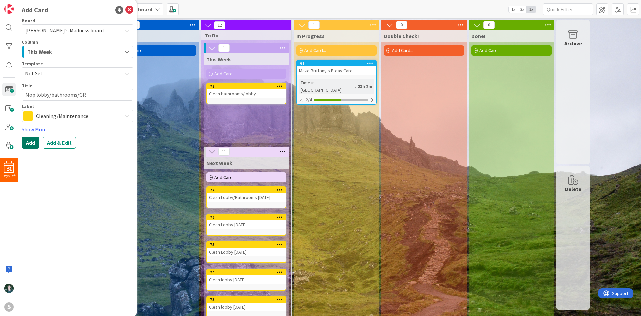
click at [35, 142] on button "Add" at bounding box center [31, 143] width 18 height 12
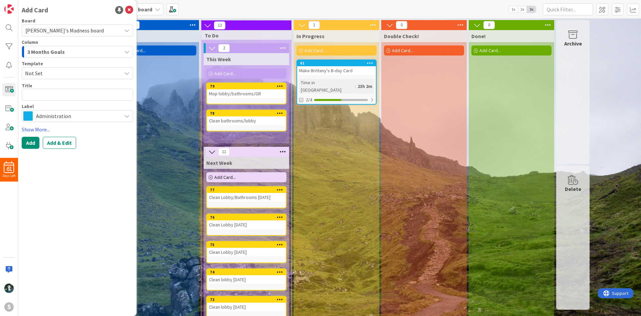
click at [349, 151] on div "In Progress Add Card... 61 Make Brittany's B-day Card Time in [GEOGRAPHIC_DATA]…" at bounding box center [336, 254] width 85 height 449
